Goal: Task Accomplishment & Management: Complete application form

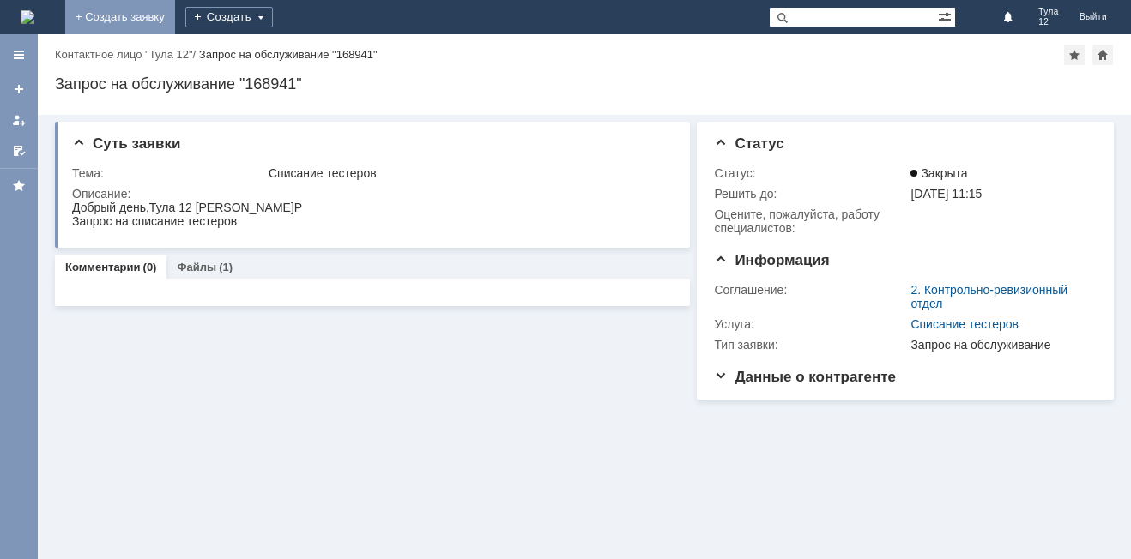
click at [175, 10] on link "+ Создать заявку" at bounding box center [120, 17] width 110 height 34
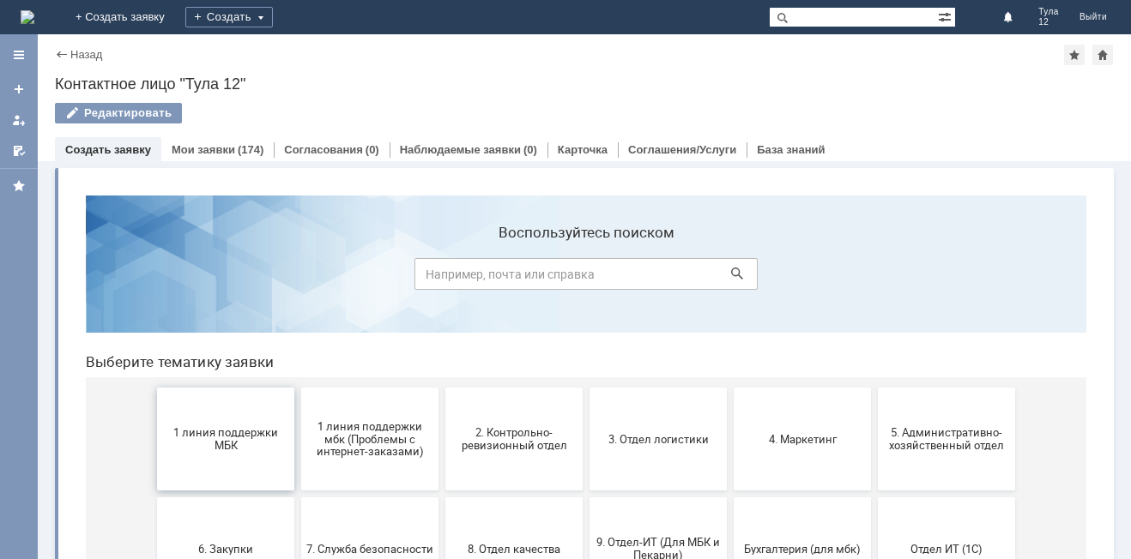
click at [238, 442] on span "1 линия поддержки МБК" at bounding box center [225, 439] width 127 height 26
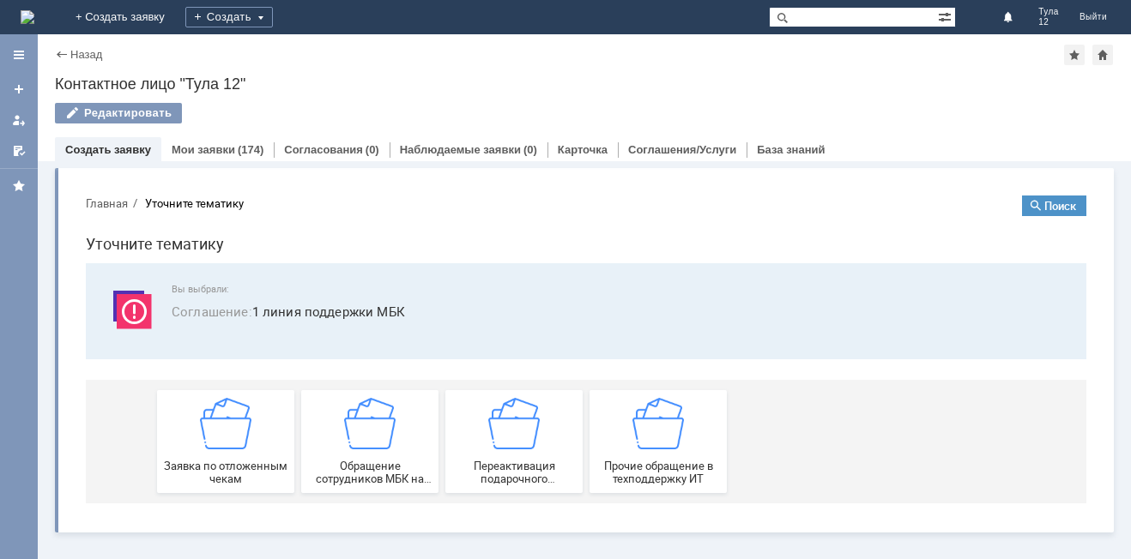
click at [238, 443] on img at bounding box center [225, 423] width 51 height 51
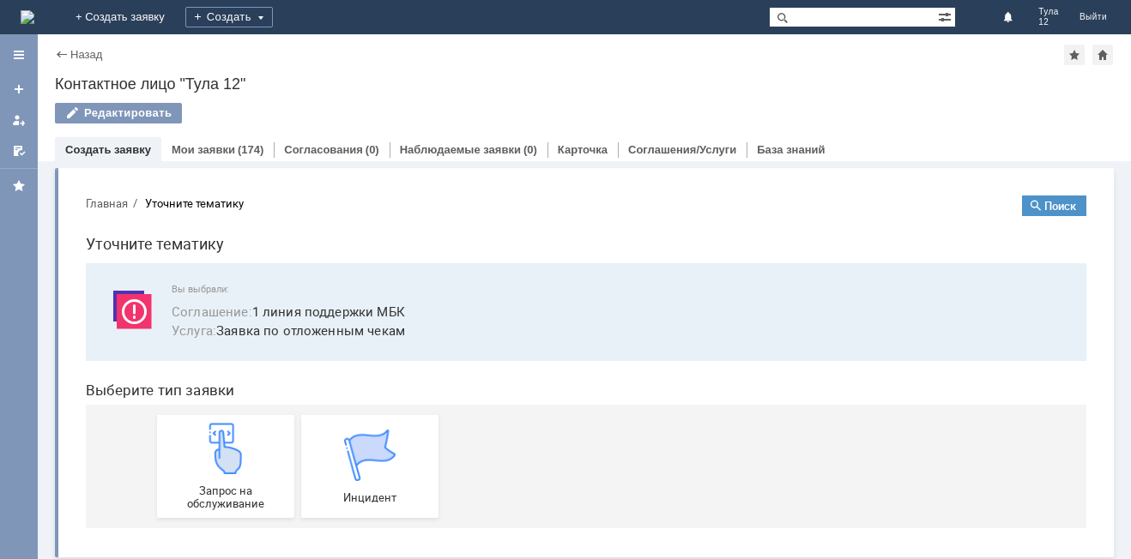
click at [238, 443] on img at bounding box center [225, 448] width 51 height 51
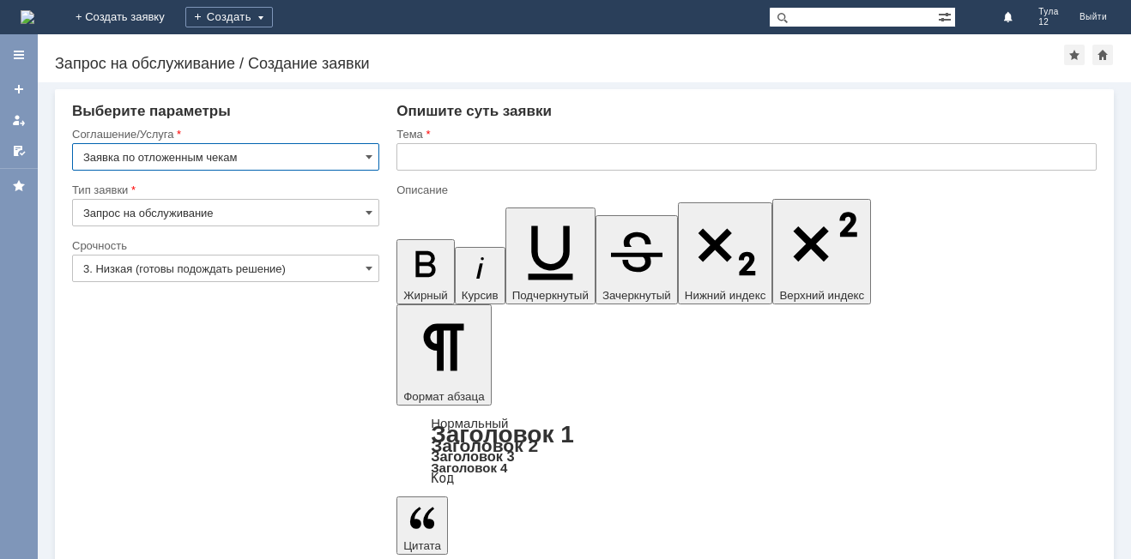
click at [478, 160] on input "text" at bounding box center [746, 156] width 700 height 27
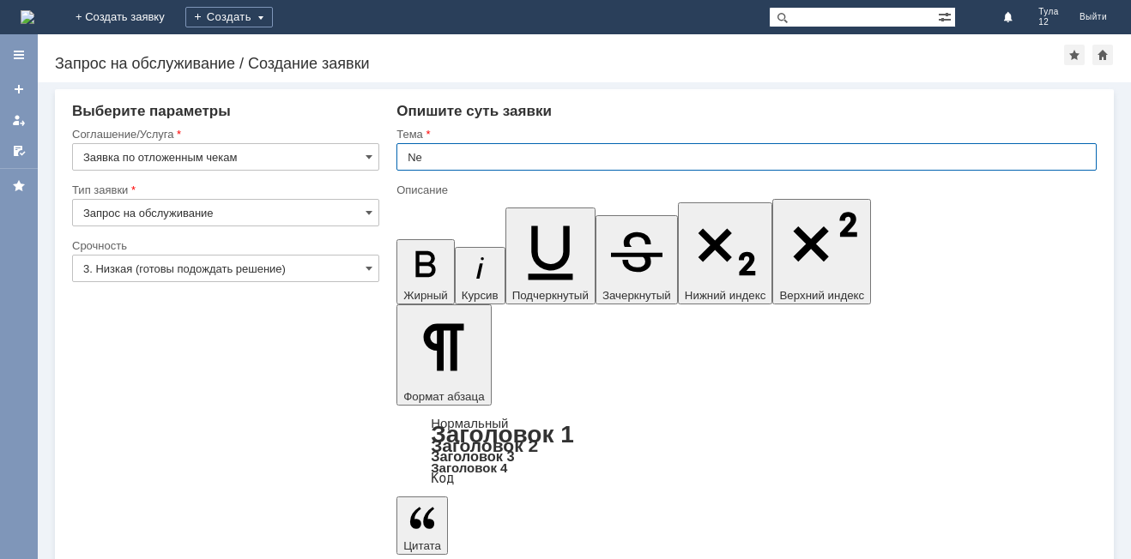
type input "N"
click at [479, 163] on input "text" at bounding box center [746, 156] width 700 height 27
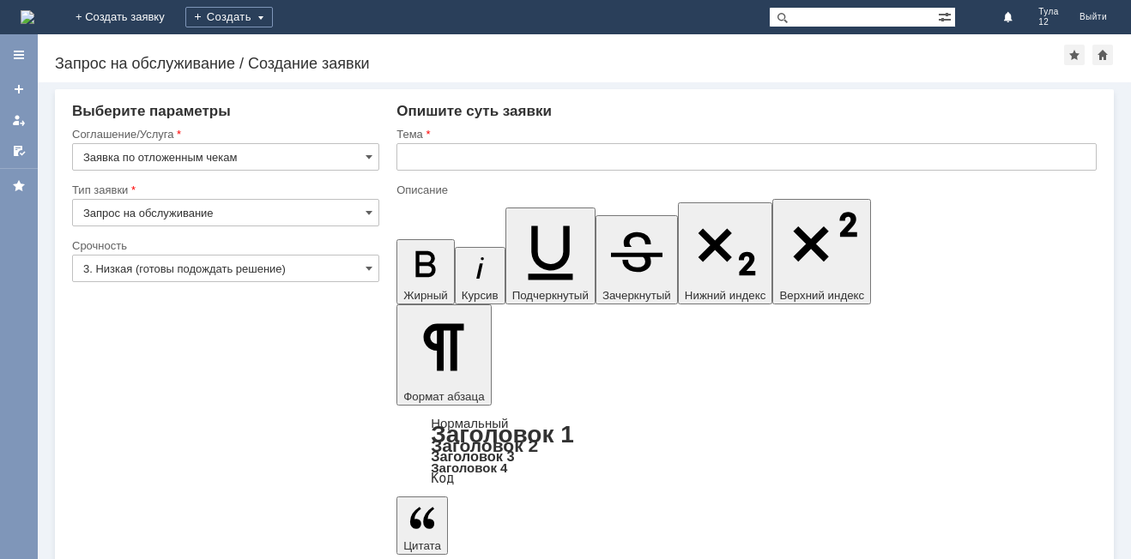
drag, startPoint x: 430, startPoint y: 4573, endPoint x: 517, endPoint y: 4592, distance: 88.7
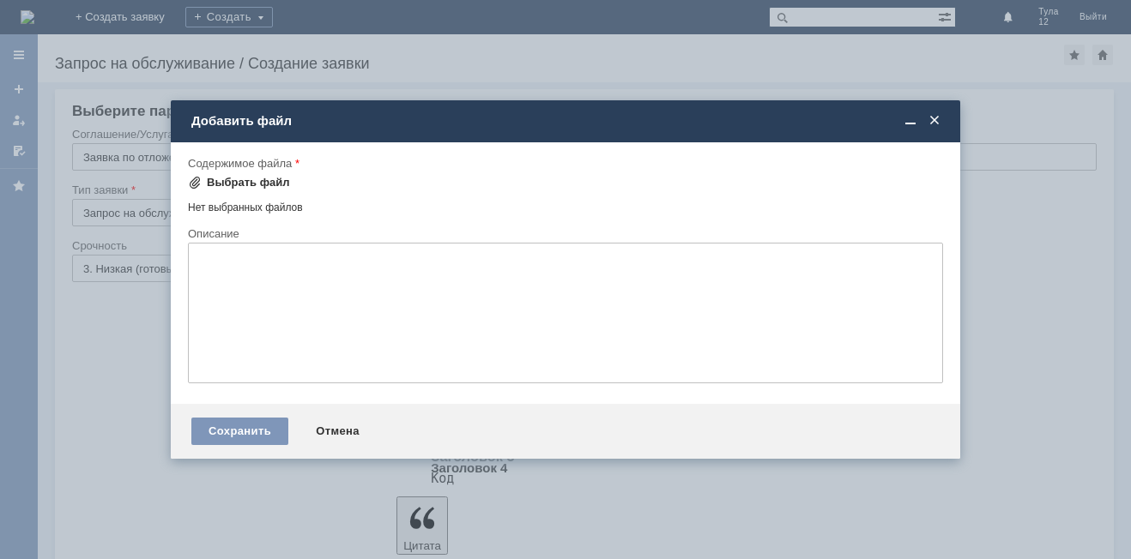
click at [272, 175] on div "Выбрать файл" at bounding box center [239, 182] width 102 height 21
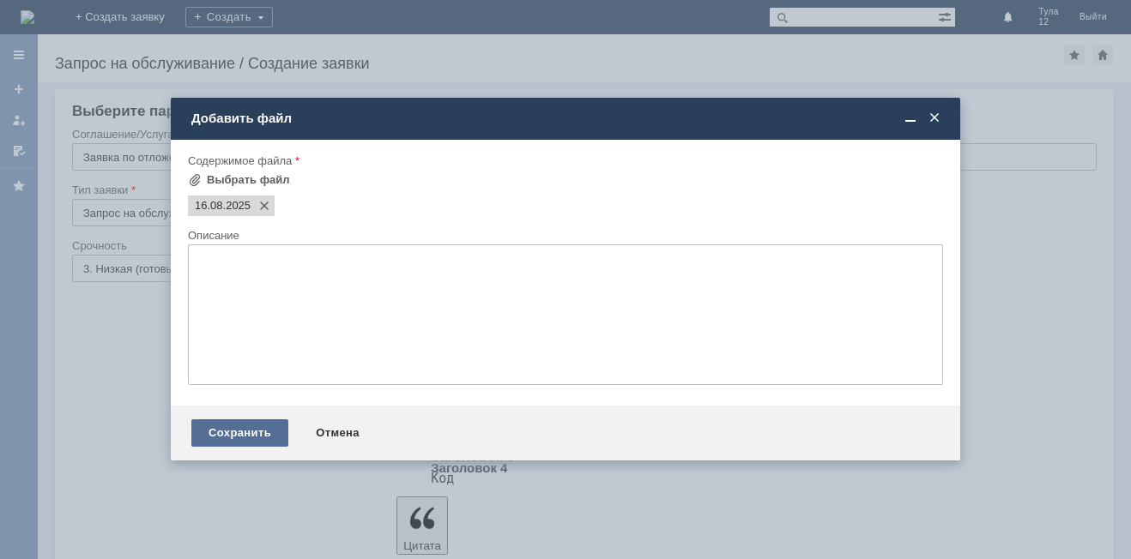
click at [227, 438] on div "Сохранить" at bounding box center [239, 433] width 97 height 27
